Goal: Transaction & Acquisition: Purchase product/service

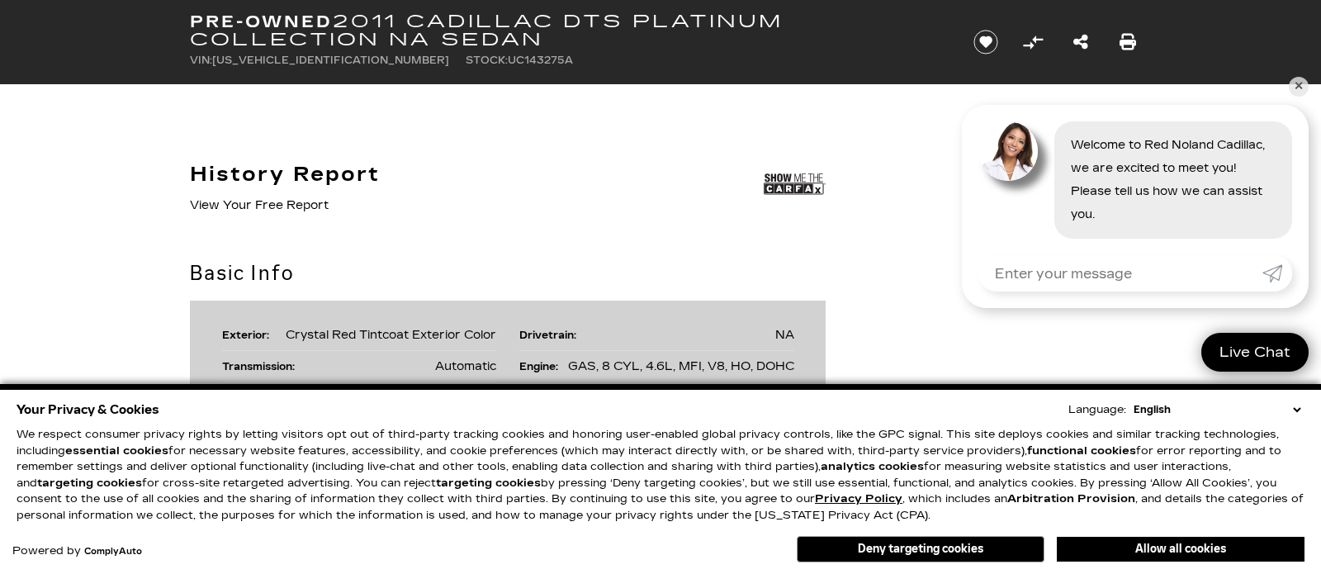
scroll to position [902, 0]
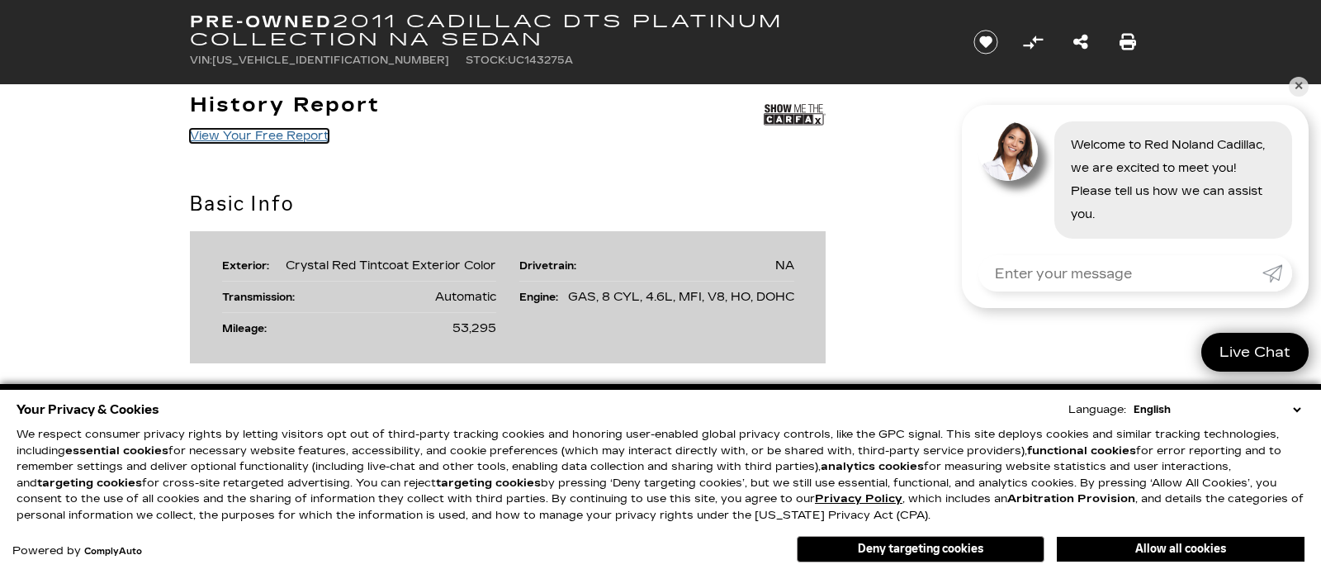
click at [292, 135] on link "View Your Free Report" at bounding box center [259, 136] width 139 height 14
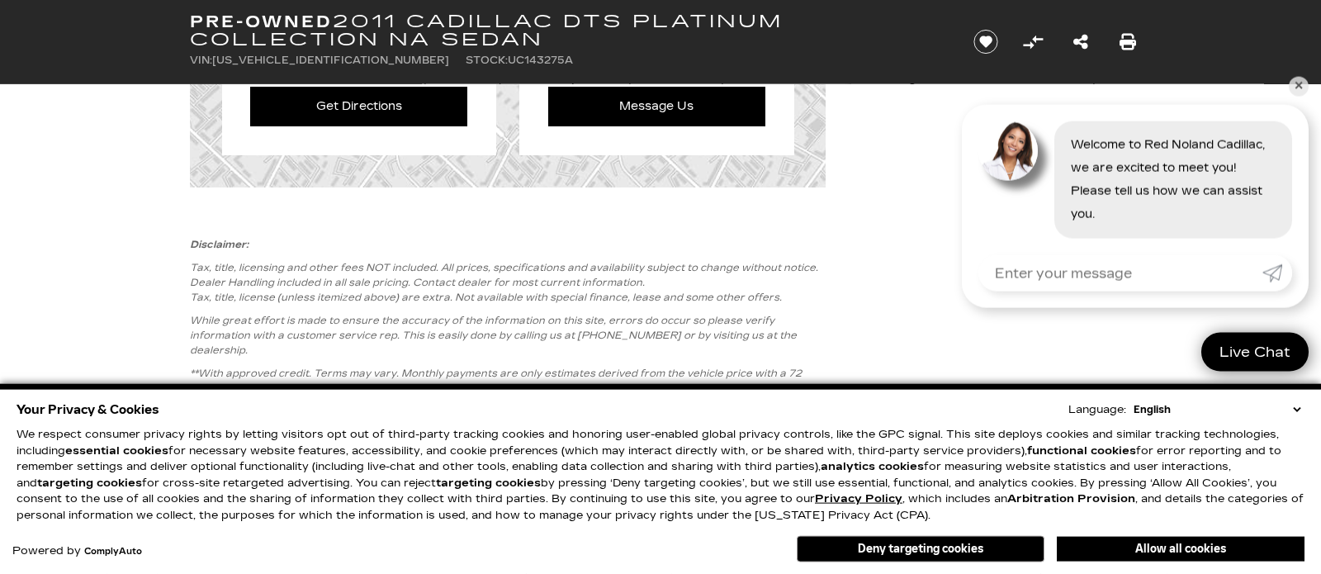
scroll to position [2427, 0]
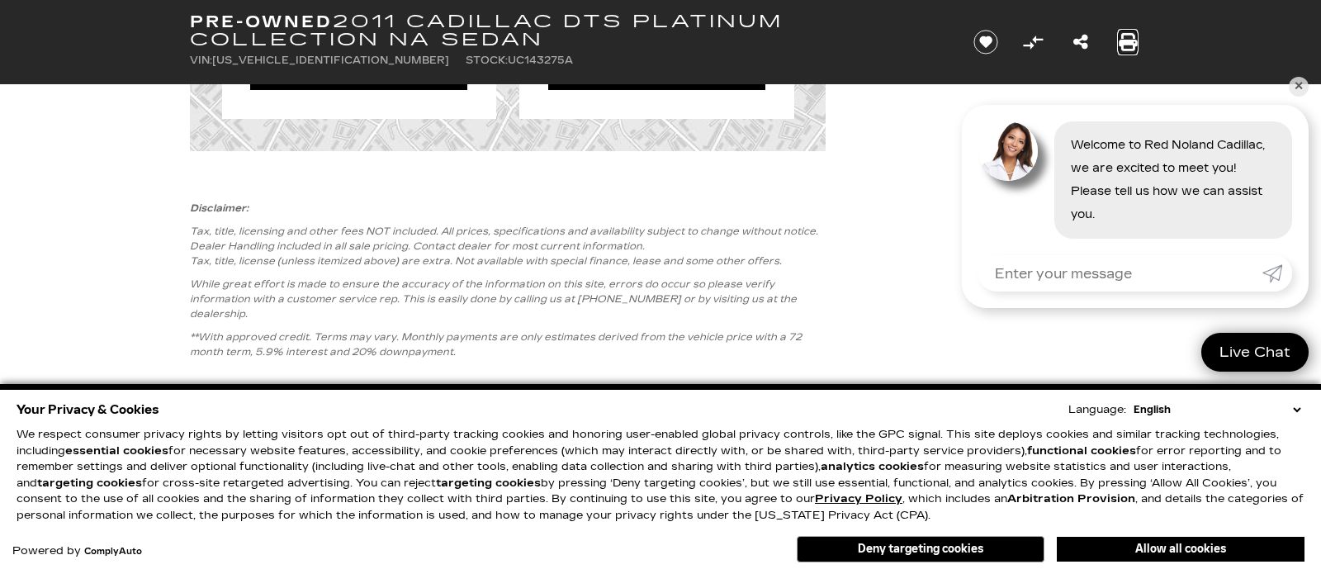
click at [1129, 38] on icon "Print this Pre-Owned 2011 Cadillac DTS Platinum Collection NA Sedan" at bounding box center [1128, 42] width 18 height 18
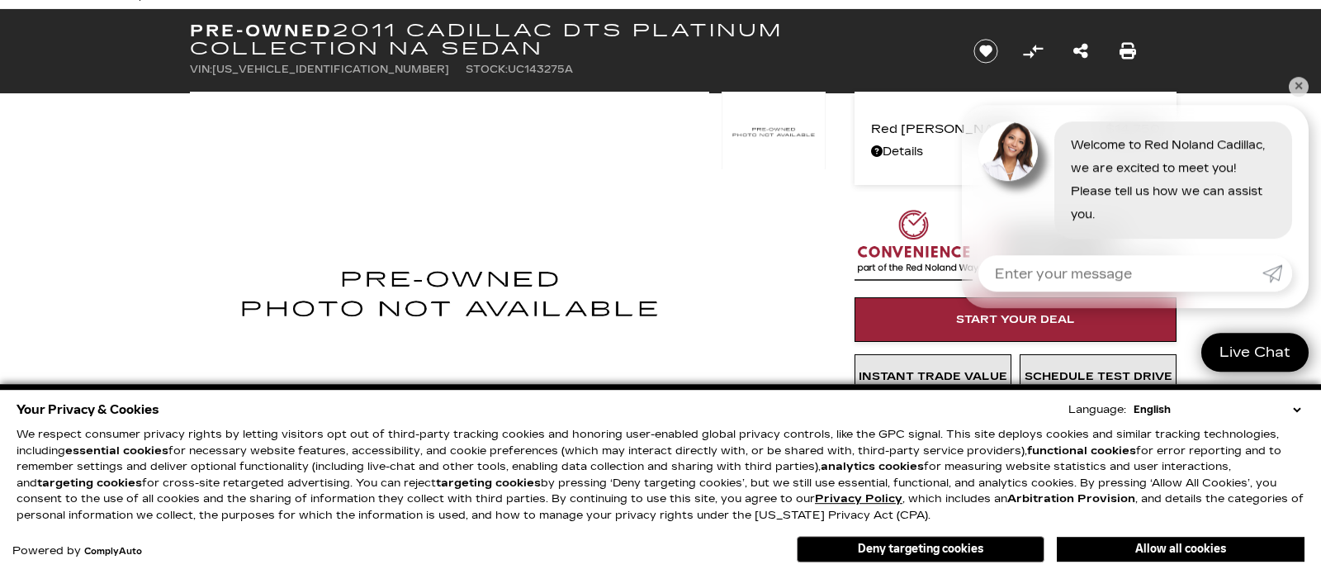
scroll to position [69, 0]
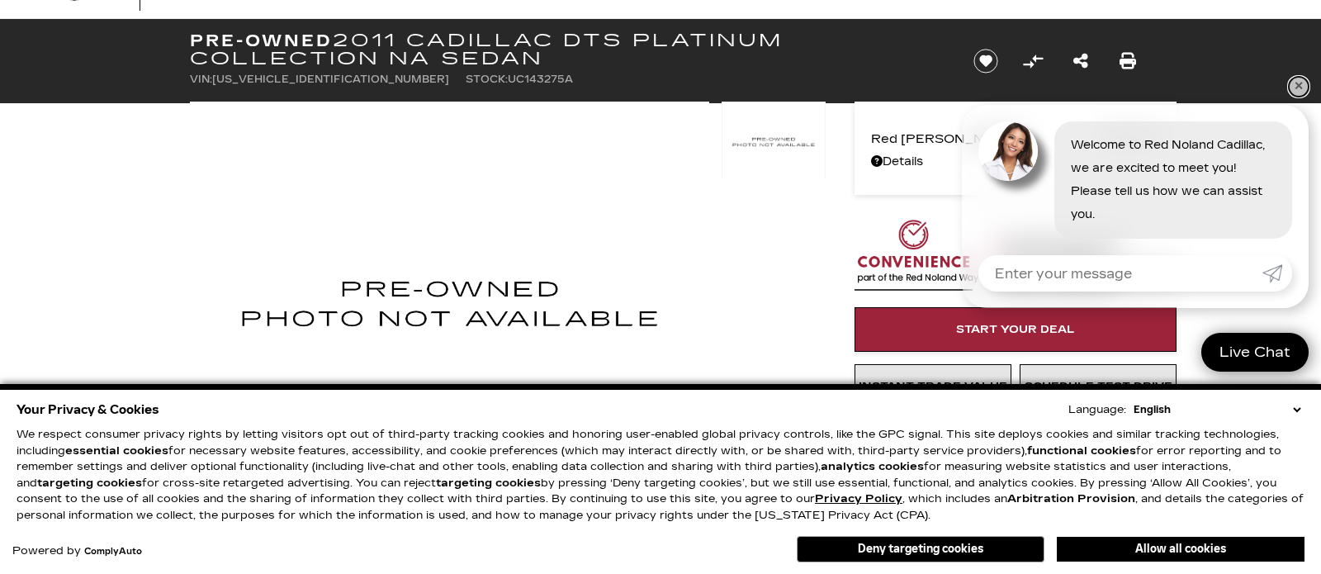
click at [1295, 82] on link "✕" at bounding box center [1299, 87] width 20 height 20
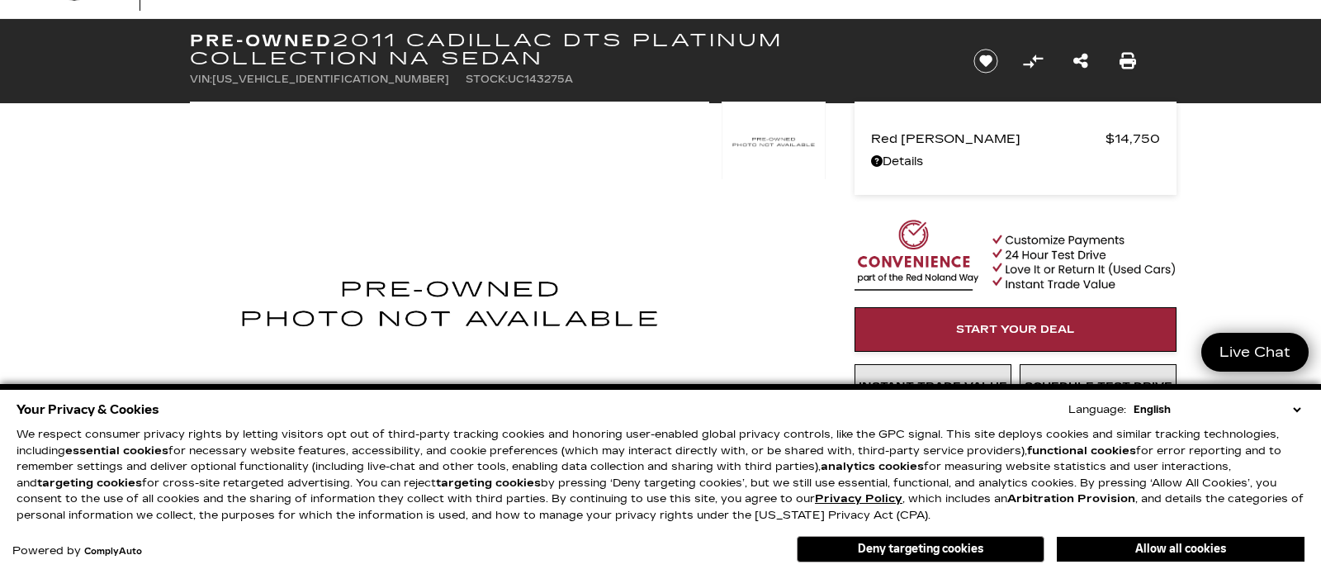
scroll to position [0, 0]
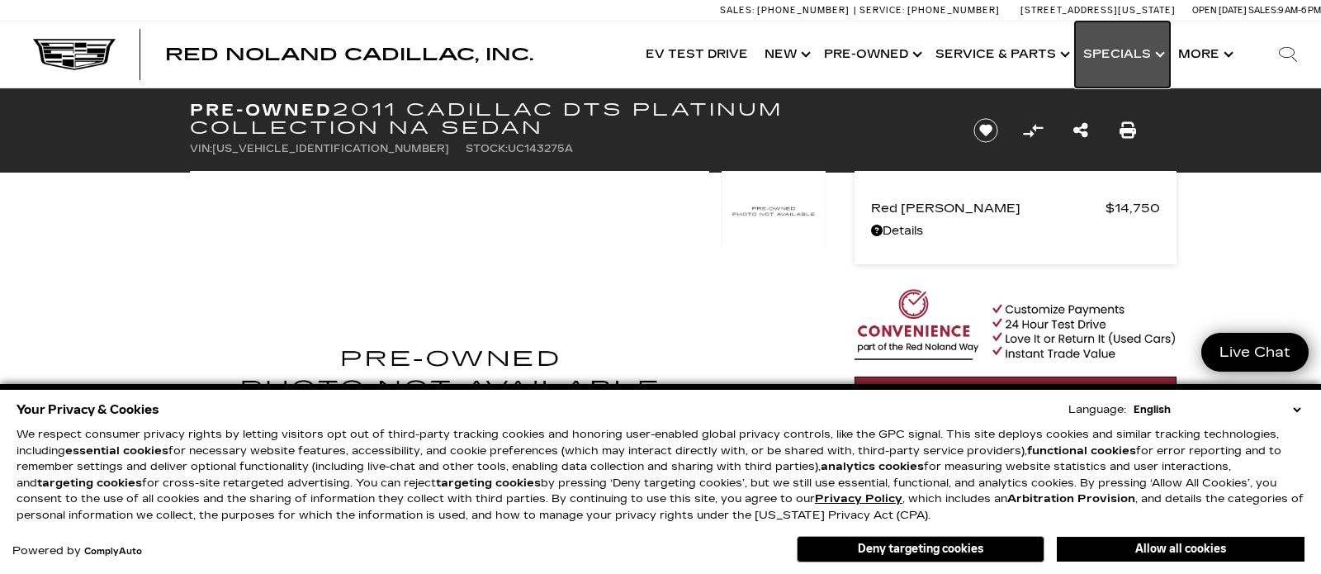
click at [1107, 50] on link "Show Specials" at bounding box center [1122, 54] width 95 height 66
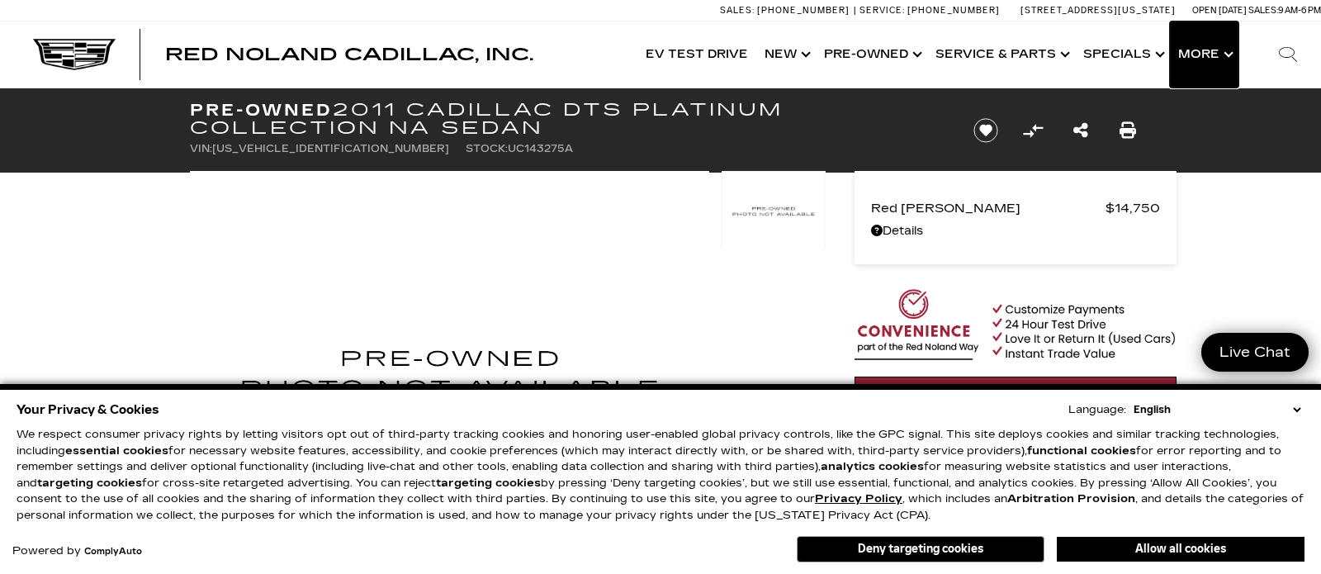
click at [1207, 50] on button "Show More" at bounding box center [1204, 54] width 69 height 66
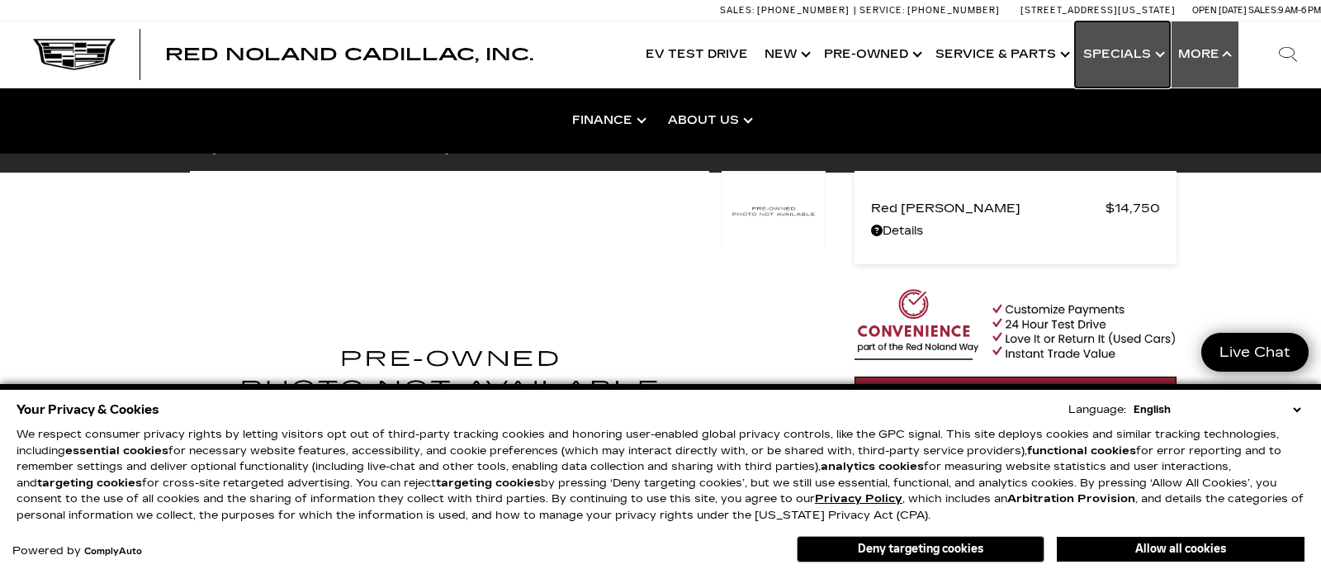
click at [1122, 54] on link "Show Specials" at bounding box center [1122, 54] width 95 height 66
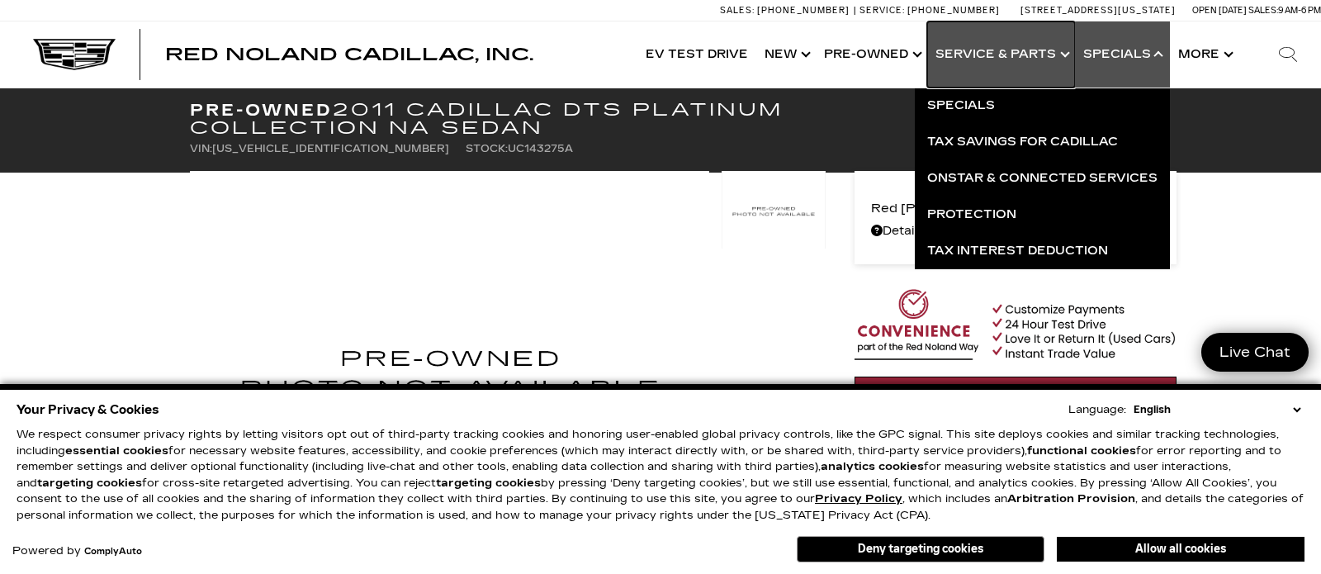
click at [1032, 57] on link "Show Service & Parts" at bounding box center [1001, 54] width 148 height 66
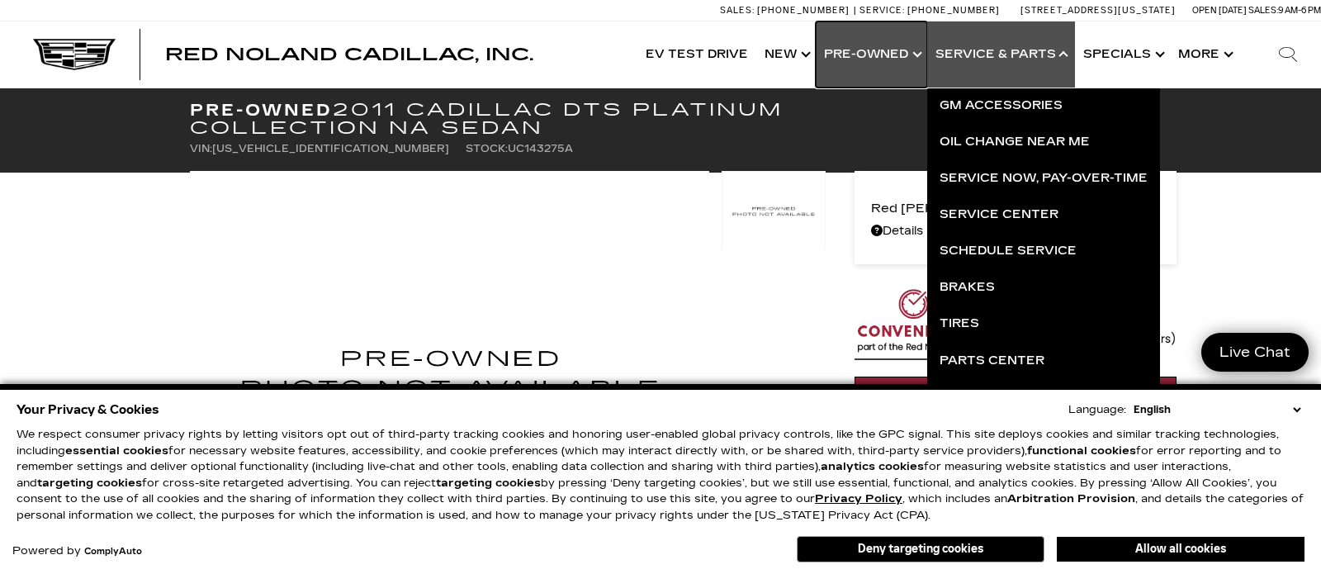
click at [873, 52] on link "Show Pre-Owned" at bounding box center [871, 54] width 111 height 66
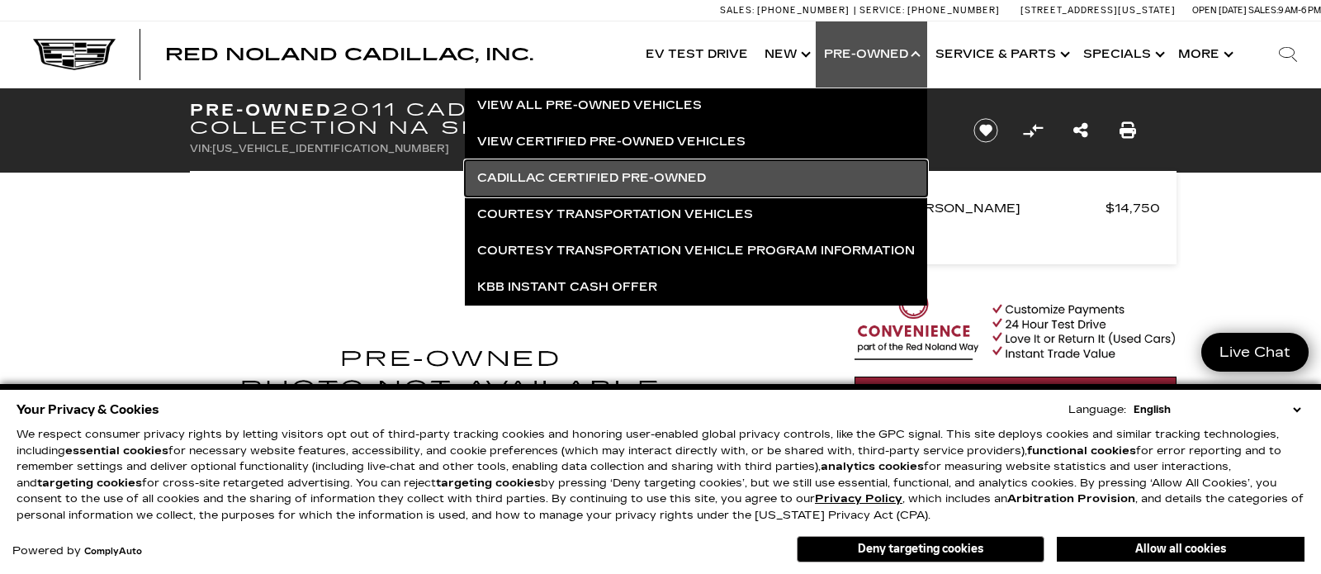
click at [656, 175] on link "Cadillac Certified Pre-Owned" at bounding box center [696, 178] width 462 height 36
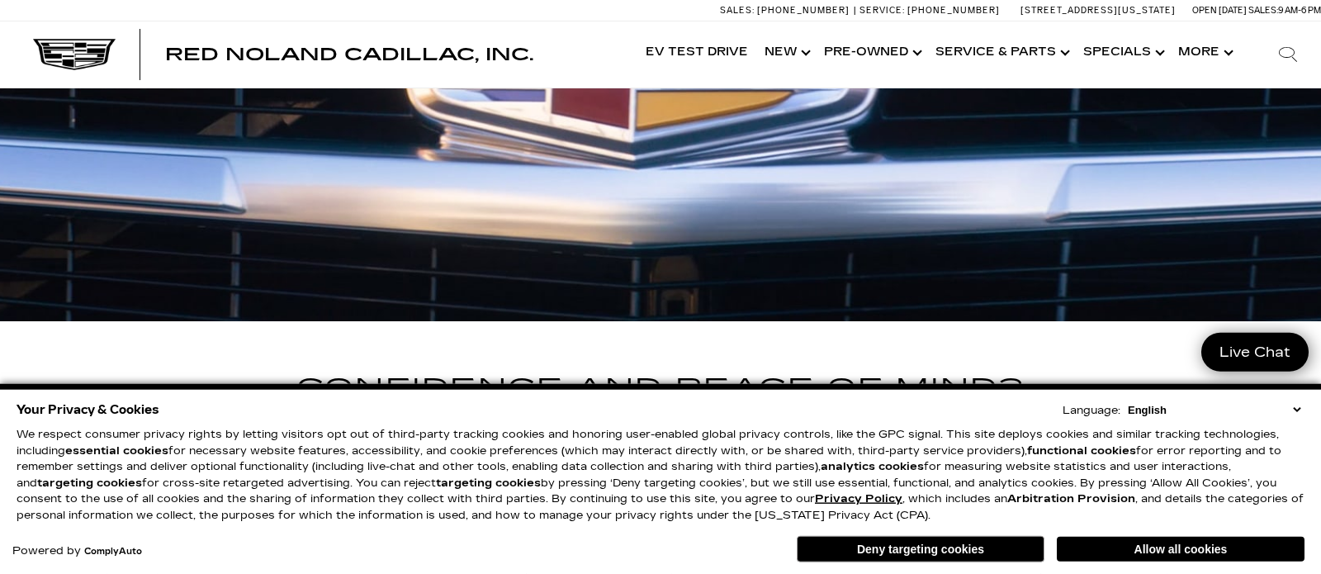
scroll to position [347, 0]
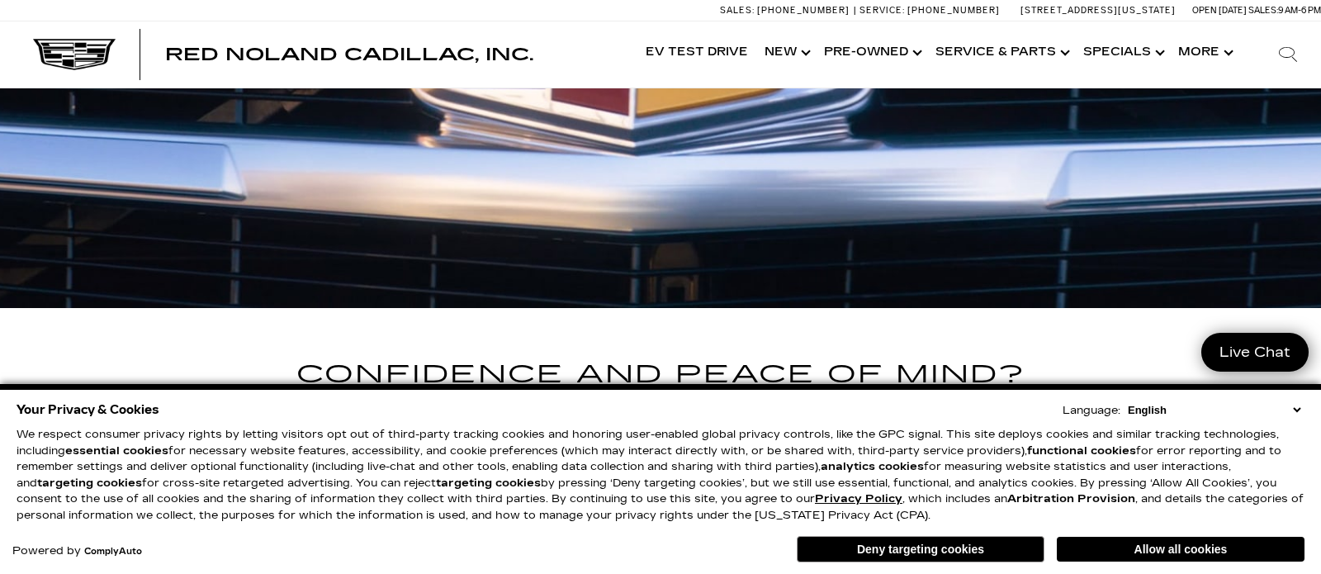
click at [1293, 409] on select "English Spanish / Español English / [GEOGRAPHIC_DATA] Korean / 한국어 Vietnamese /…" at bounding box center [1214, 410] width 181 height 16
click at [1124, 402] on select "English Spanish / Español English / [GEOGRAPHIC_DATA] Korean / 한국어 Vietnamese /…" at bounding box center [1214, 410] width 181 height 16
click at [1293, 409] on select "English Spanish / Español English / [GEOGRAPHIC_DATA] Korean / 한국어 Vietnamese /…" at bounding box center [1214, 410] width 181 height 16
click at [935, 550] on button "Deny targeting cookies" at bounding box center [921, 549] width 248 height 26
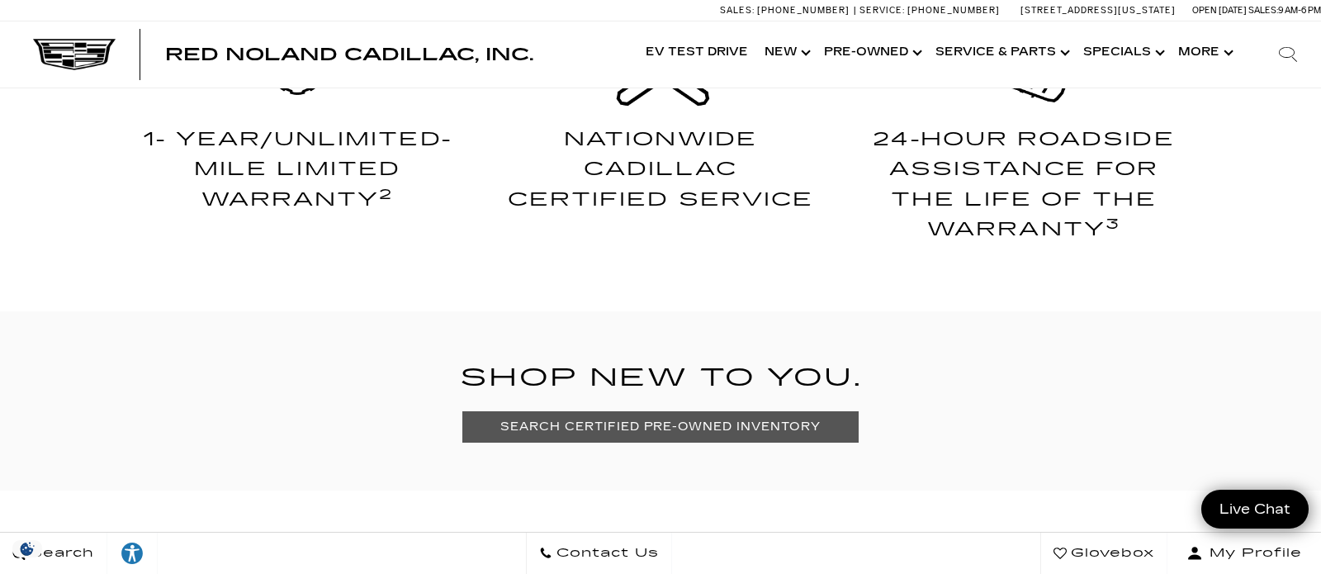
scroll to position [971, 0]
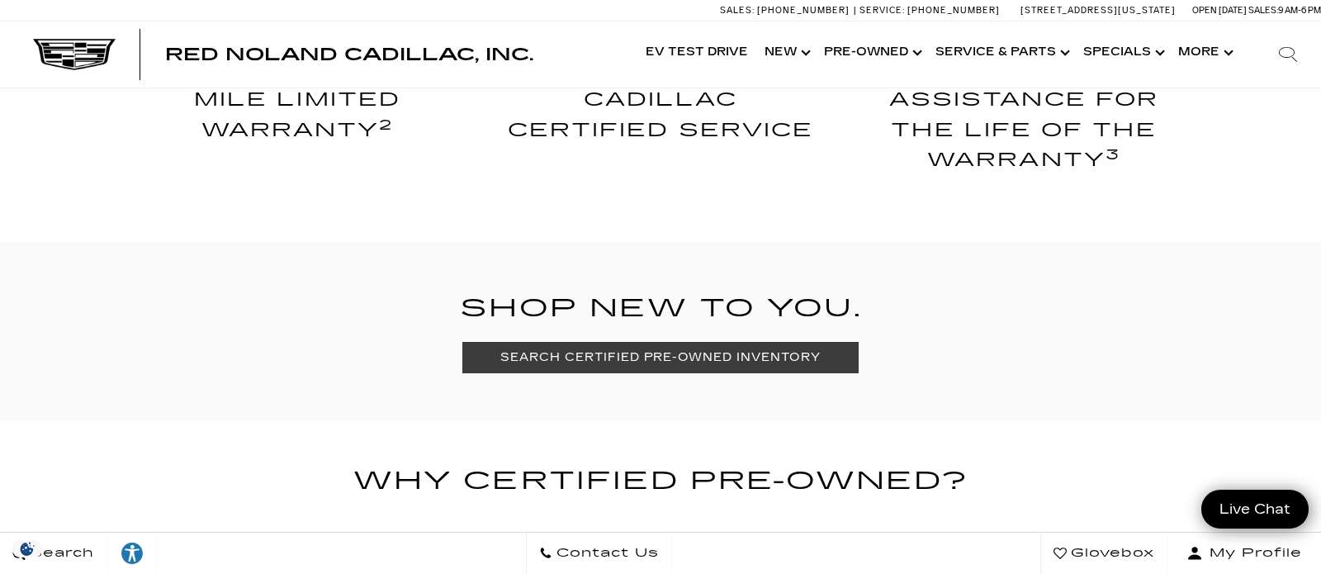
click at [665, 364] on link "SEARCH CERTIFIED PRE-OWNED INVENTORY" at bounding box center [659, 357] width 395 height 31
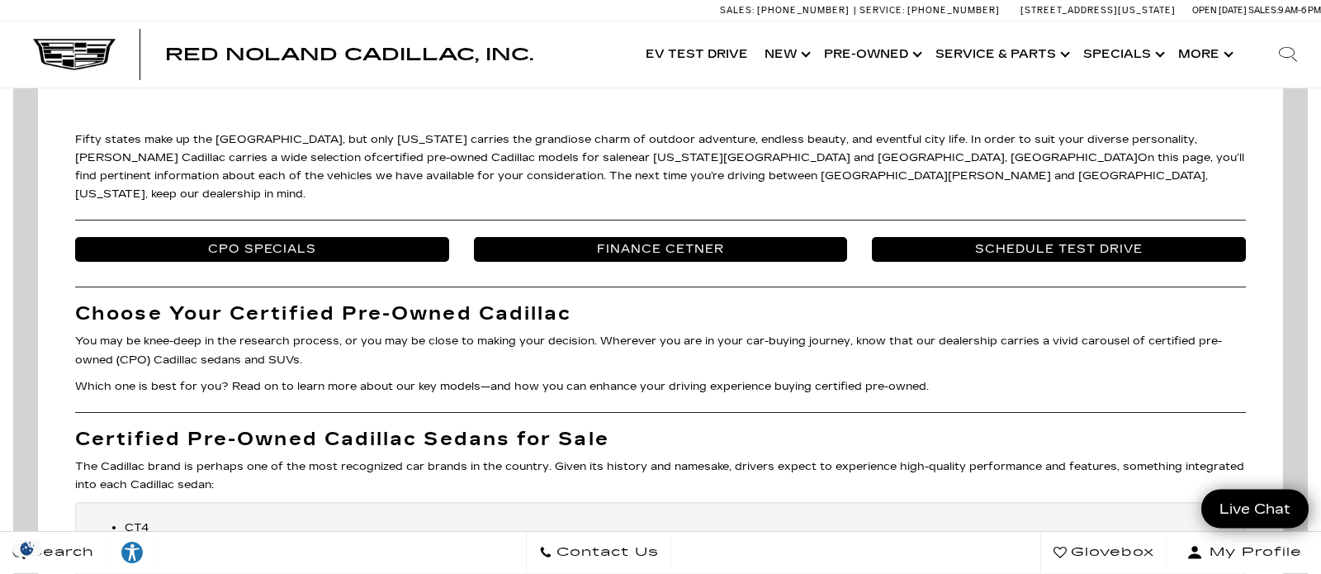
scroll to position [2151, 0]
